Goal: Contribute content: Add original content to the website for others to see

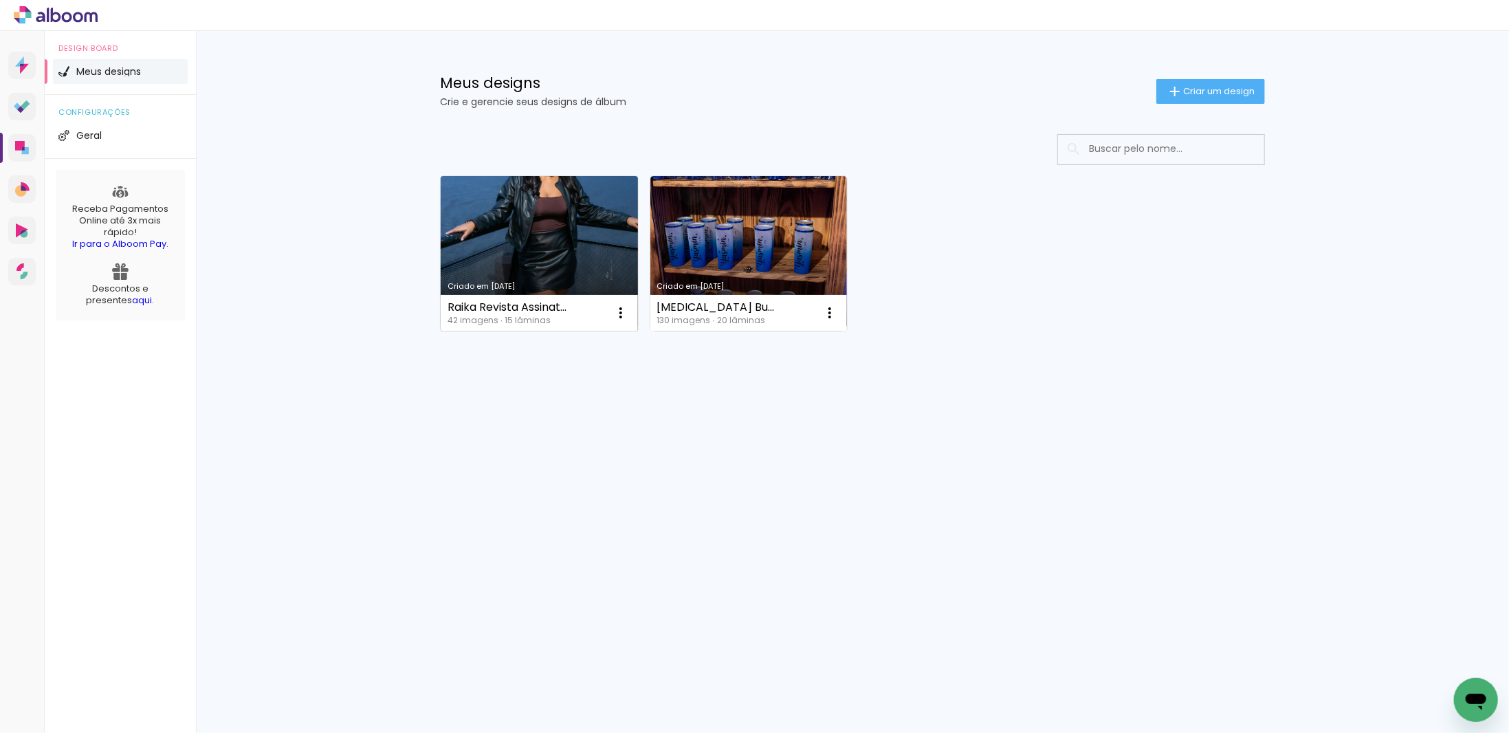
click at [532, 245] on link "Criado em [DATE]" at bounding box center [539, 253] width 197 height 155
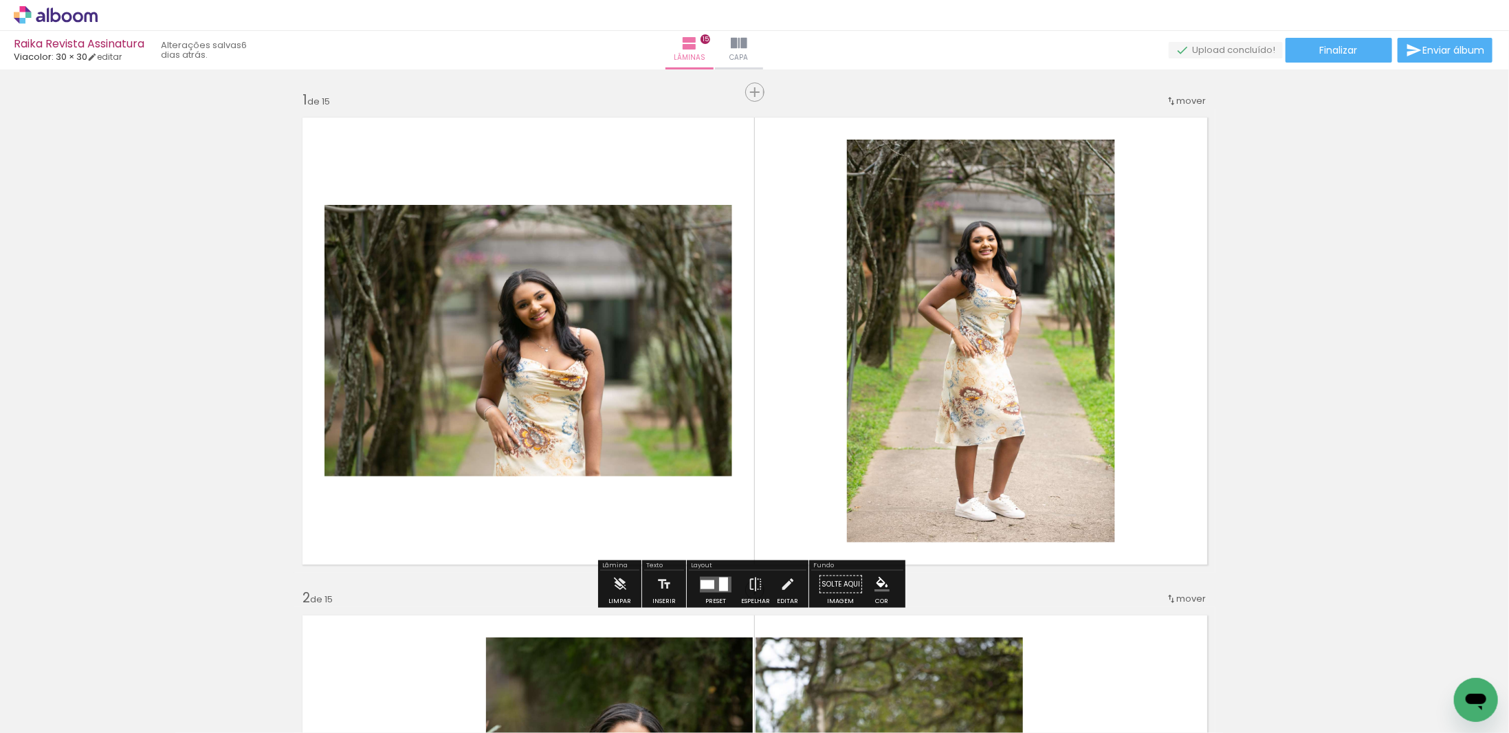
click at [35, 718] on span "Adicionar Fotos" at bounding box center [48, 714] width 41 height 15
click at [0, 0] on input "file" at bounding box center [0, 0] width 0 height 0
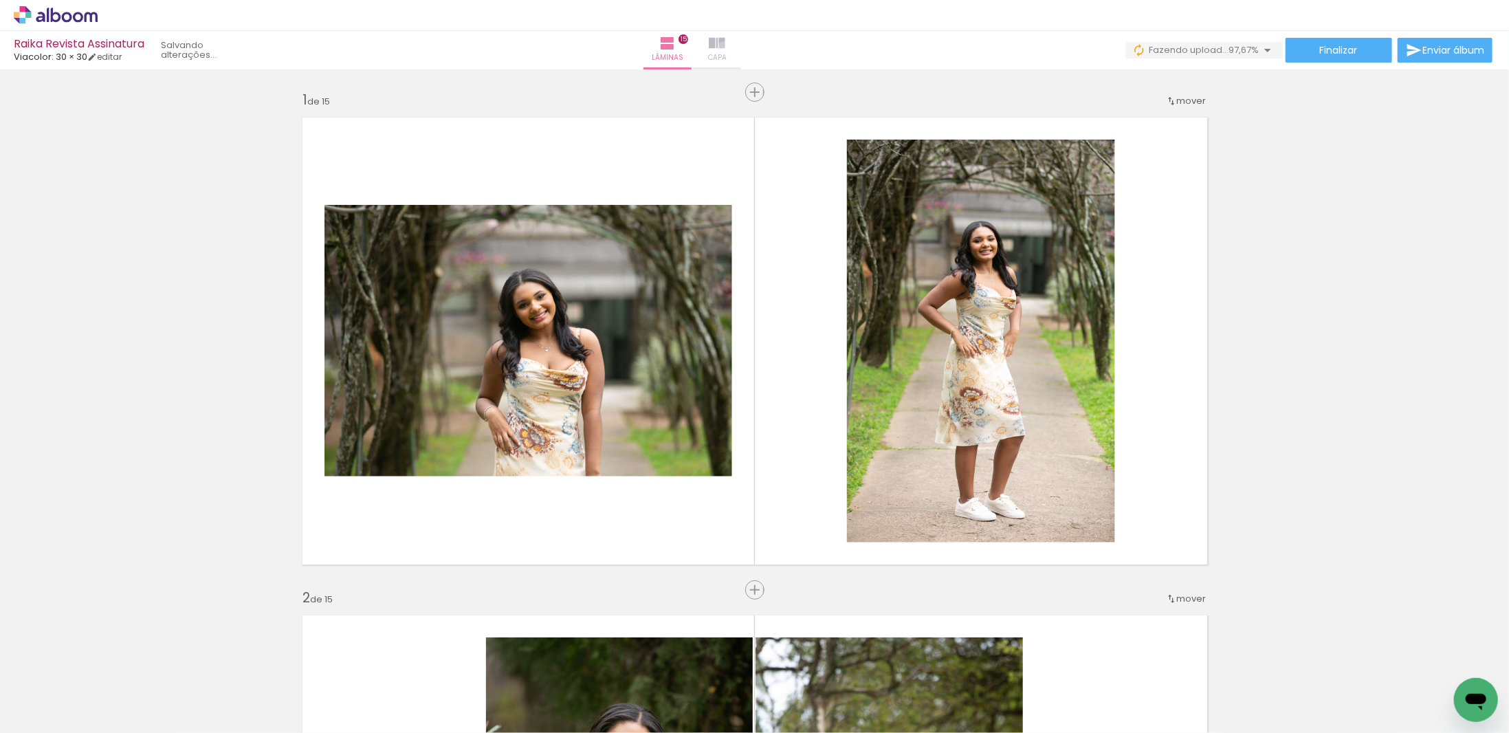
click at [725, 48] on iron-icon at bounding box center [717, 43] width 17 height 17
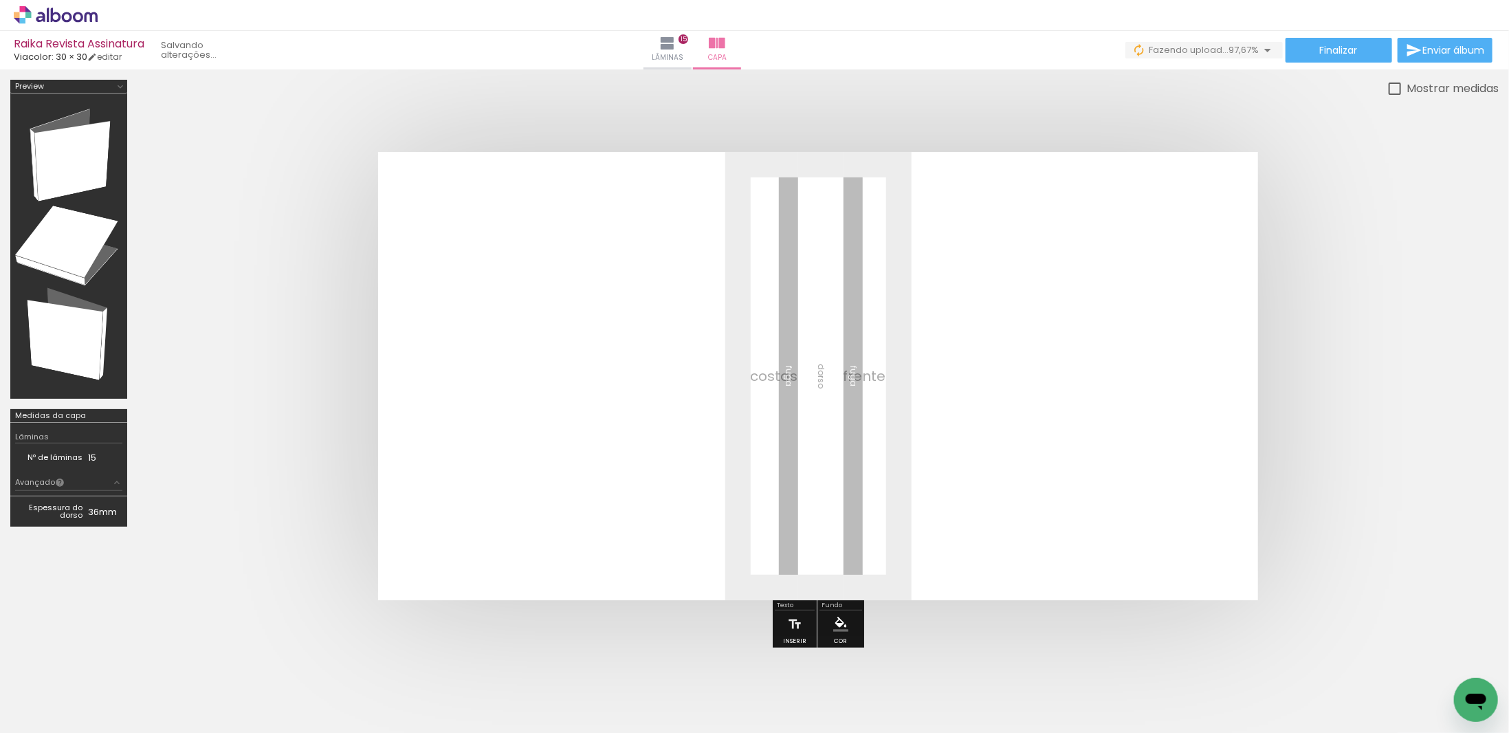
scroll to position [0, 1918]
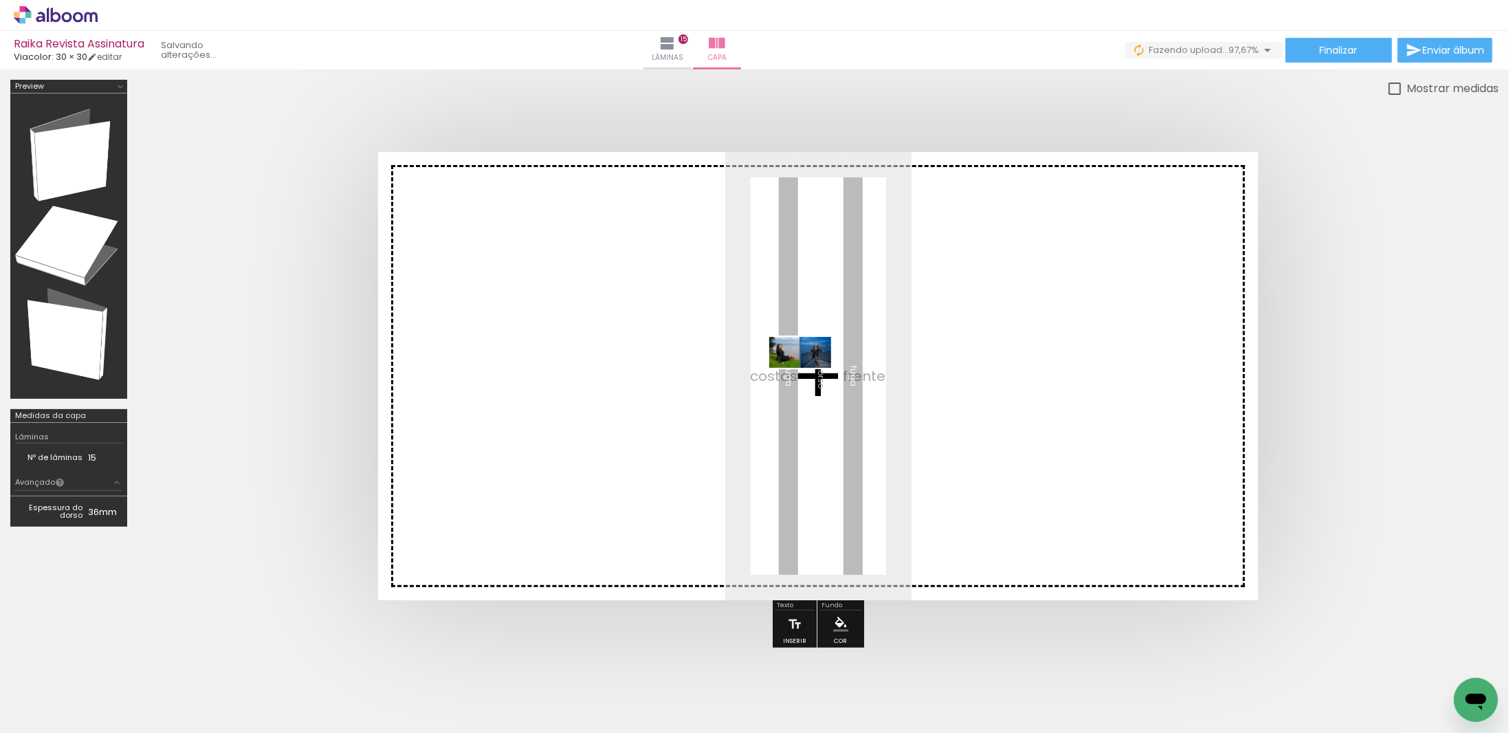
drag, startPoint x: 1433, startPoint y: 693, endPoint x: 798, endPoint y: 381, distance: 707.9
click at [807, 377] on quentale-workspace at bounding box center [754, 366] width 1509 height 733
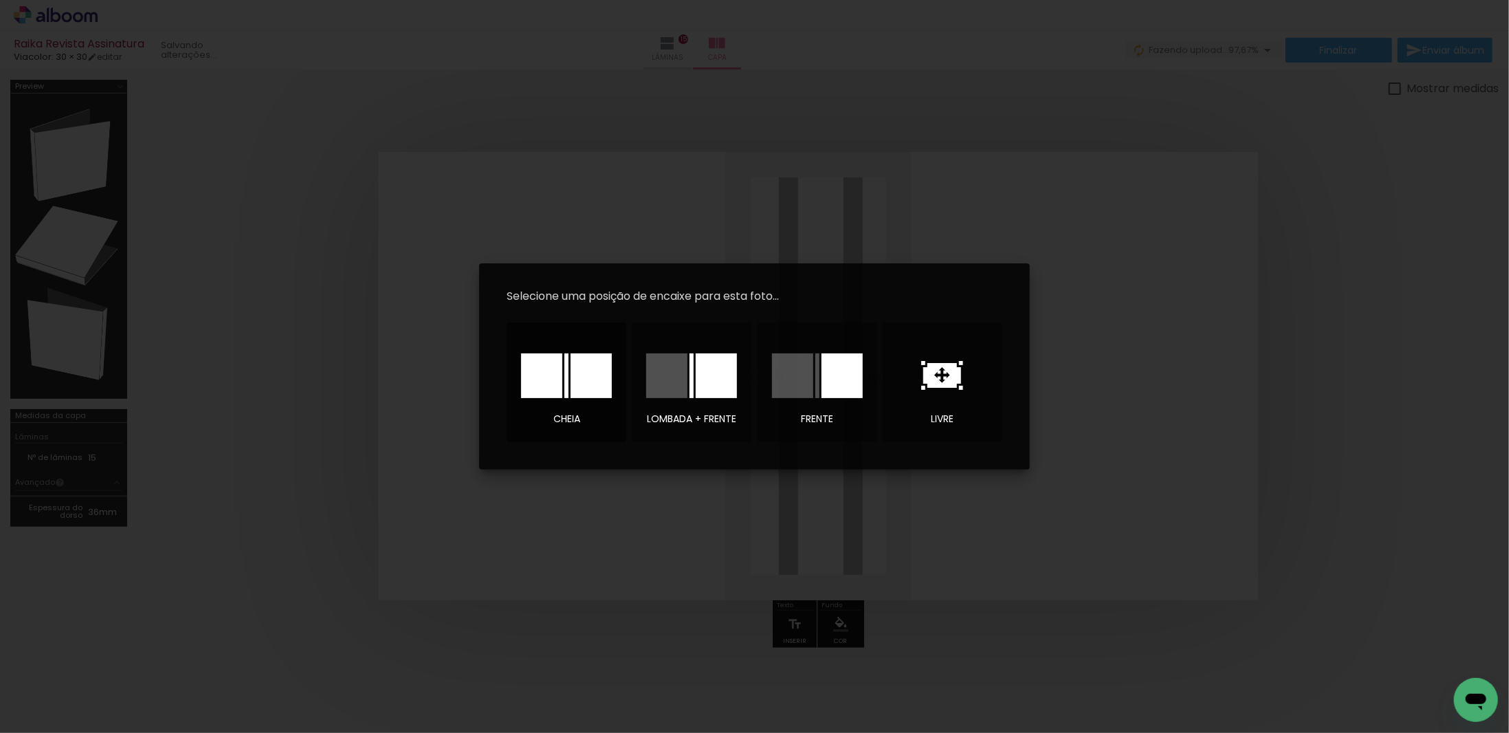
click at [560, 379] on div at bounding box center [541, 375] width 41 height 45
